Goal: Task Accomplishment & Management: Complete application form

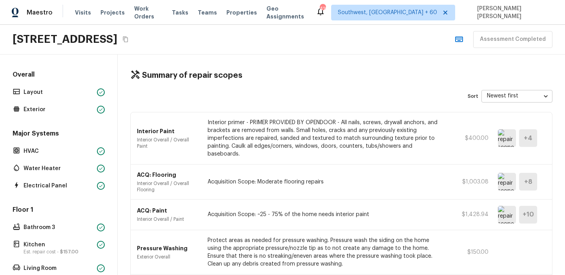
scroll to position [124, 0]
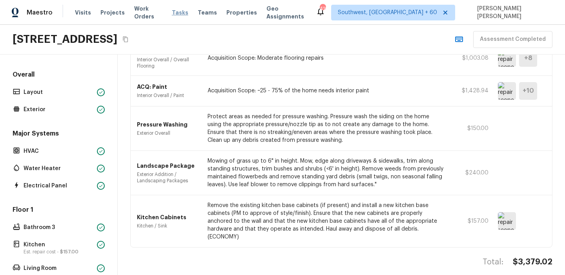
click at [175, 13] on span "Tasks" at bounding box center [180, 12] width 16 height 5
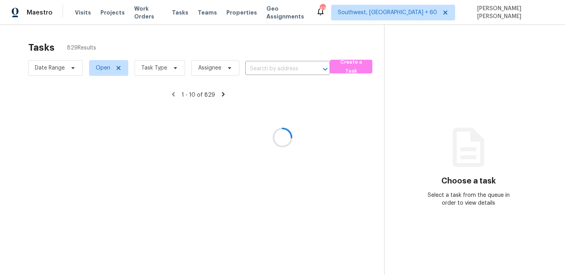
click at [273, 51] on div at bounding box center [282, 137] width 565 height 275
click at [357, 69] on div at bounding box center [282, 137] width 565 height 275
click at [271, 47] on div at bounding box center [282, 137] width 565 height 275
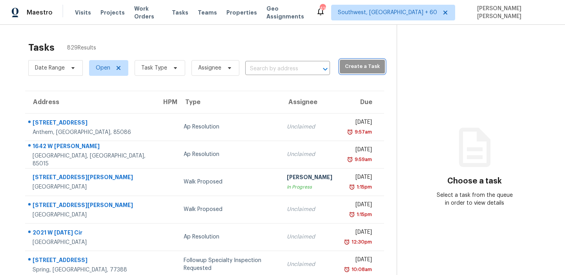
click at [349, 73] on button "Create a Task" at bounding box center [362, 67] width 45 height 14
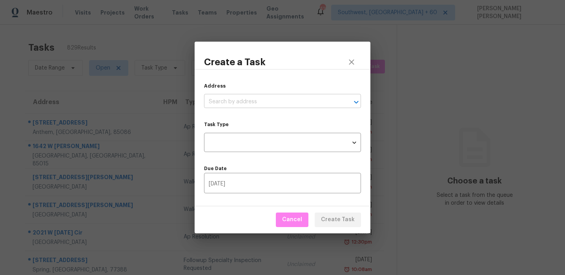
click at [249, 102] on input "text" at bounding box center [271, 102] width 135 height 12
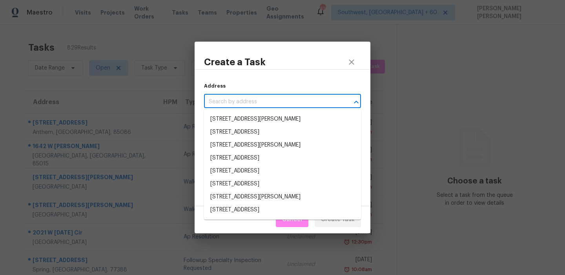
paste input "[STREET_ADDRESS]"
type input "[STREET_ADDRESS]"
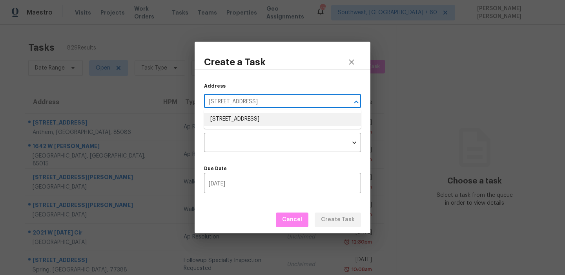
click at [253, 124] on li "[STREET_ADDRESS]" at bounding box center [282, 119] width 157 height 13
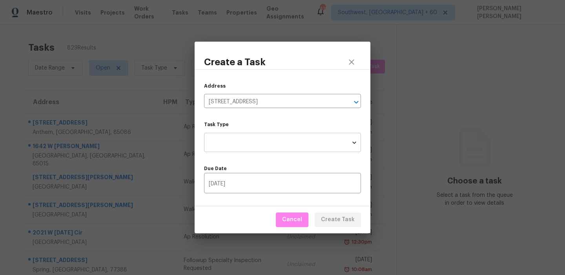
click at [242, 138] on body "Maestro Visits Projects Work Orders Tasks Teams Properties Geo Assignments [STR…" at bounding box center [282, 137] width 565 height 275
click at [249, 145] on li "Condition Scoping - Full" at bounding box center [282, 142] width 157 height 13
type input "virtual_full_assessment"
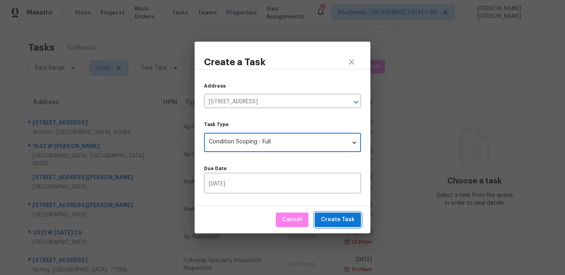
click at [331, 216] on span "Create Task" at bounding box center [338, 220] width 34 height 10
